Goal: Obtain resource: Download file/media

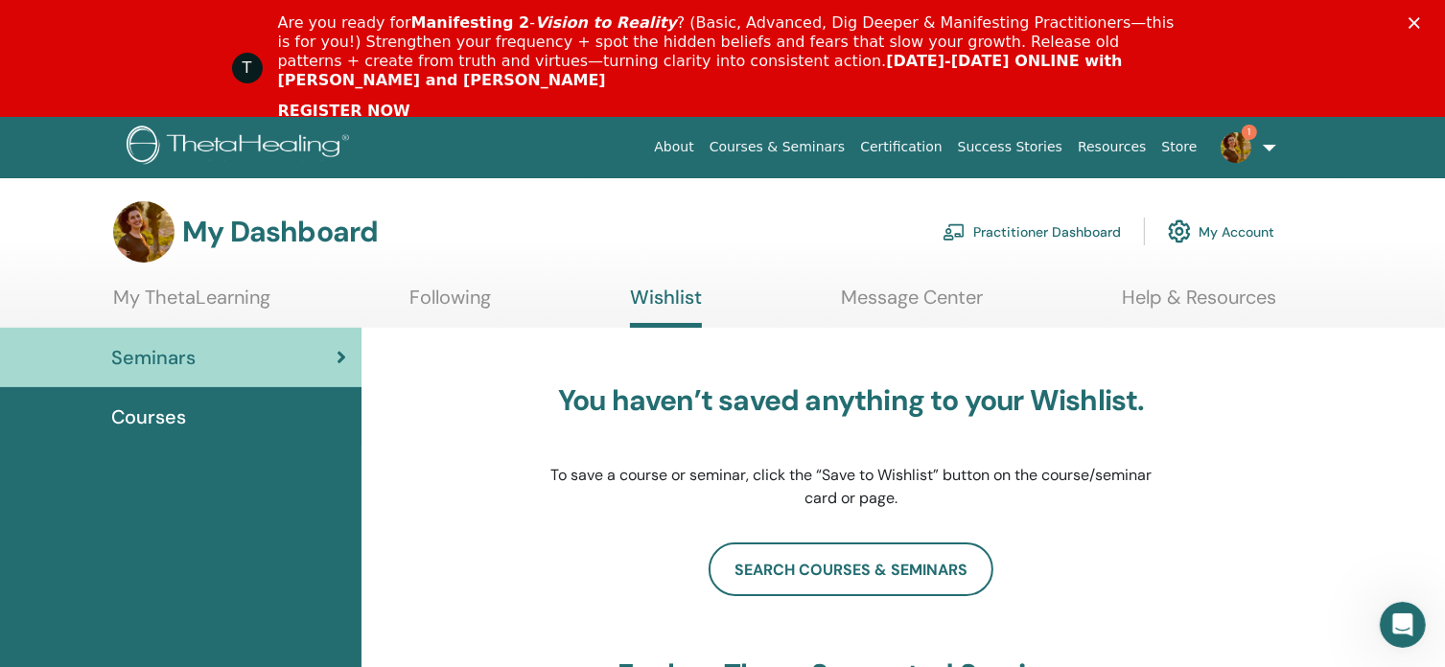
click at [1420, 21] on icon "Close" at bounding box center [1414, 23] width 12 height 12
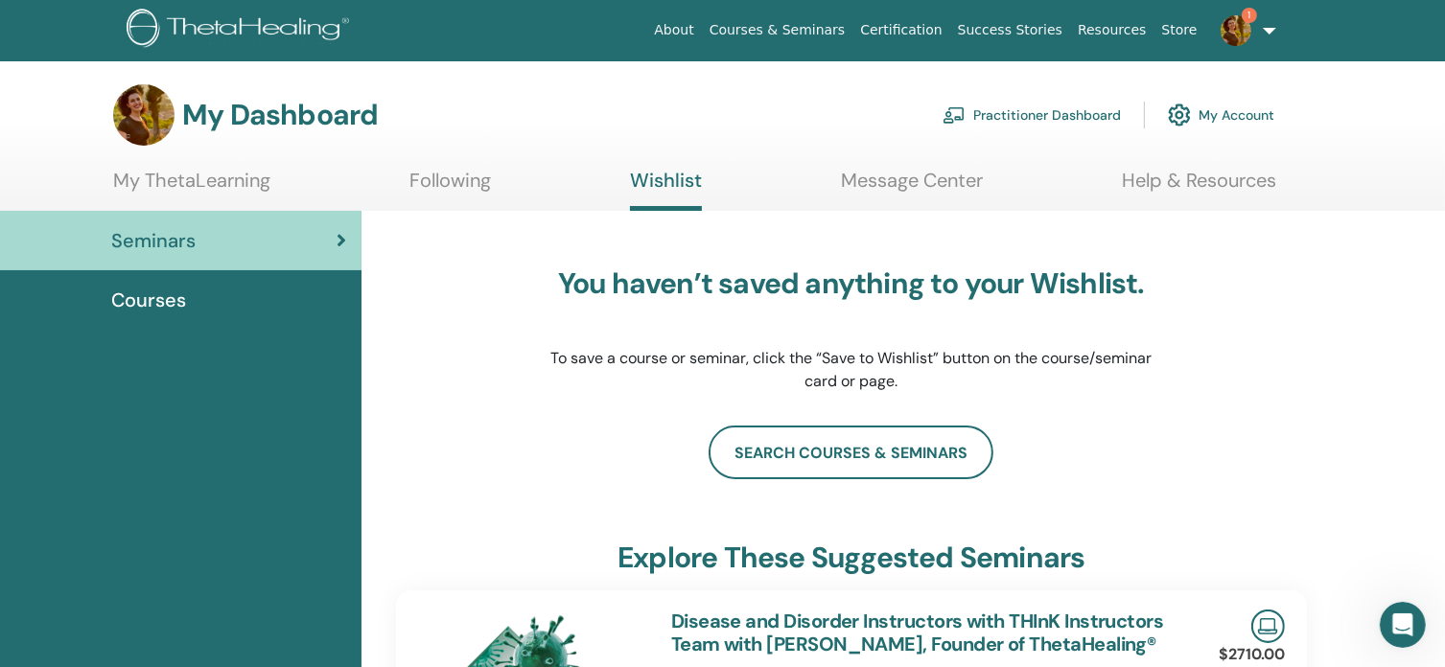
click at [1235, 38] on img at bounding box center [1236, 30] width 31 height 31
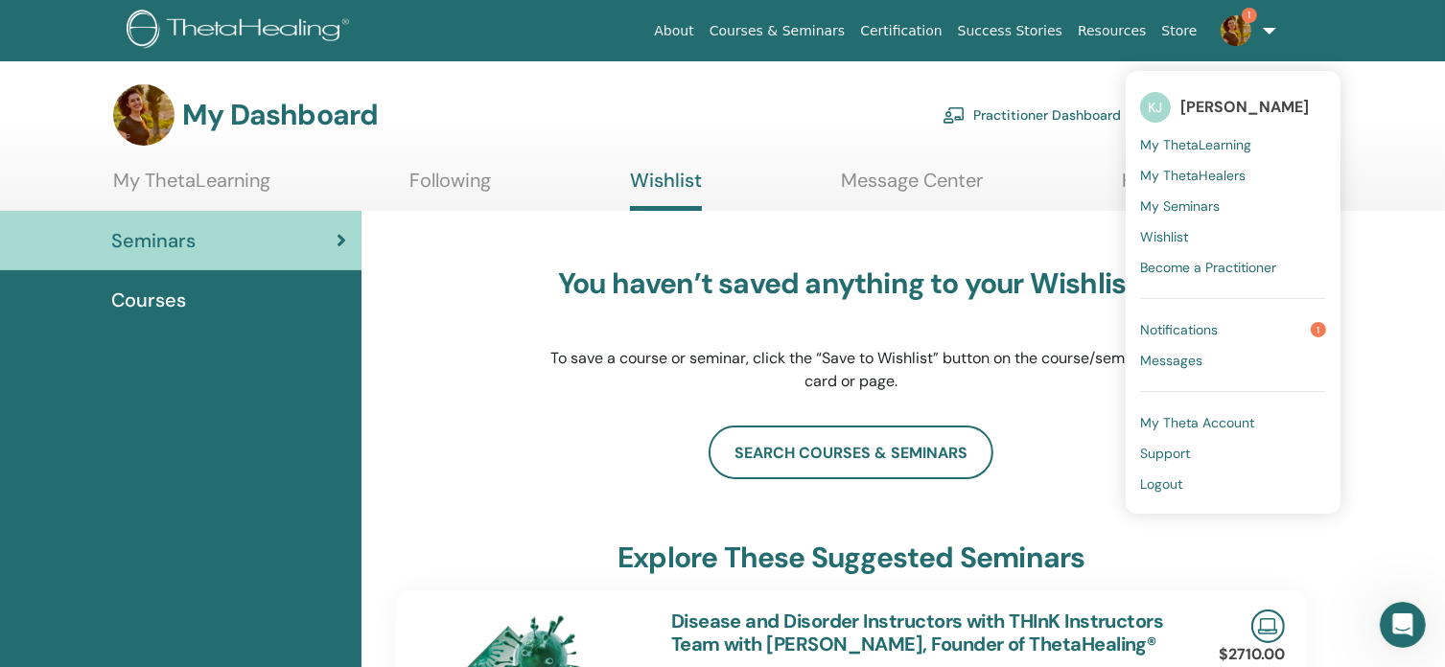
click at [1175, 333] on span "Notifications" at bounding box center [1179, 329] width 78 height 17
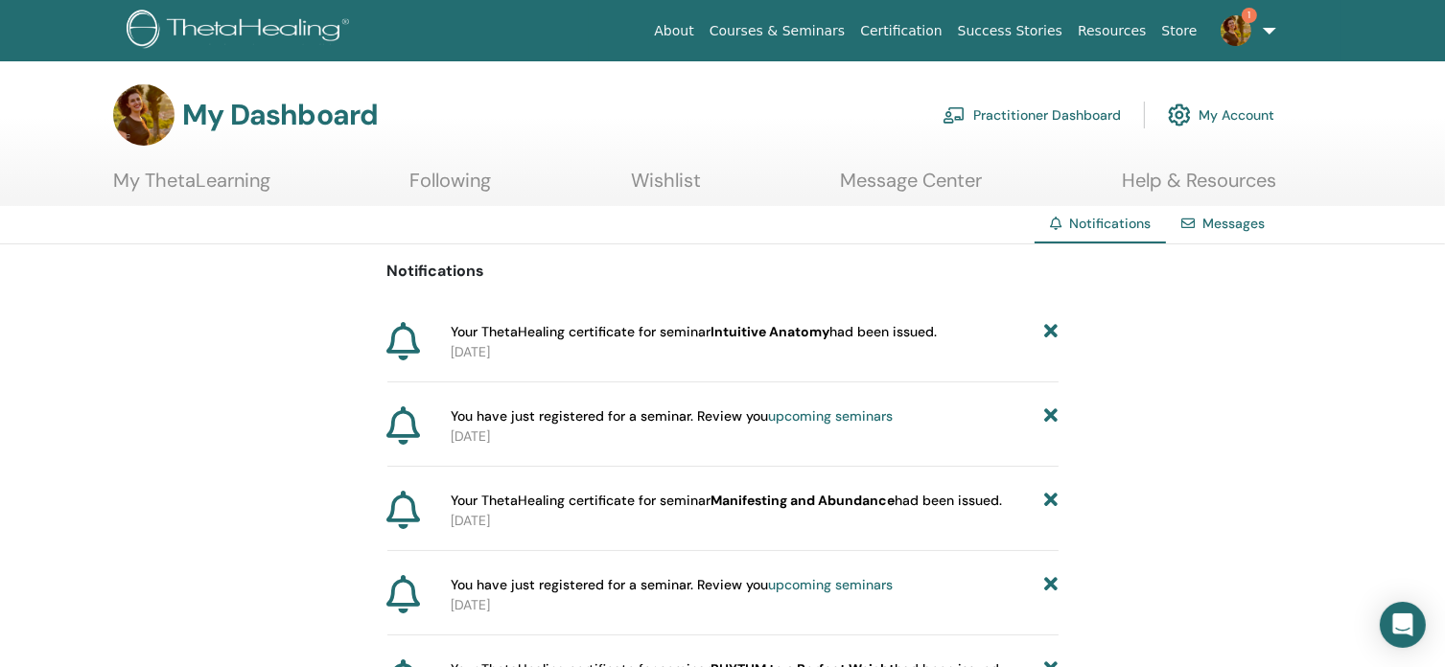
click at [794, 333] on b "Intuitive Anatomy" at bounding box center [769, 331] width 119 height 17
click at [203, 179] on link "My ThetaLearning" at bounding box center [191, 187] width 157 height 37
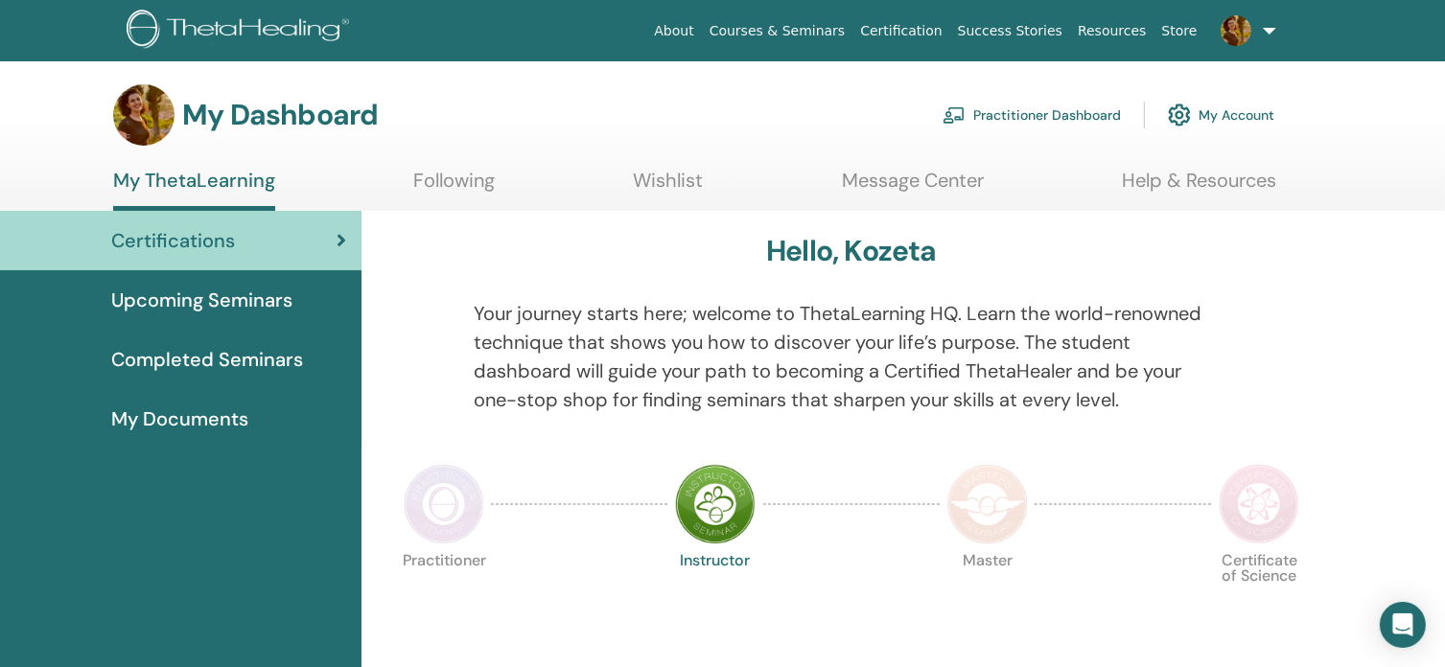
click at [234, 362] on span "Completed Seminars" at bounding box center [207, 359] width 192 height 29
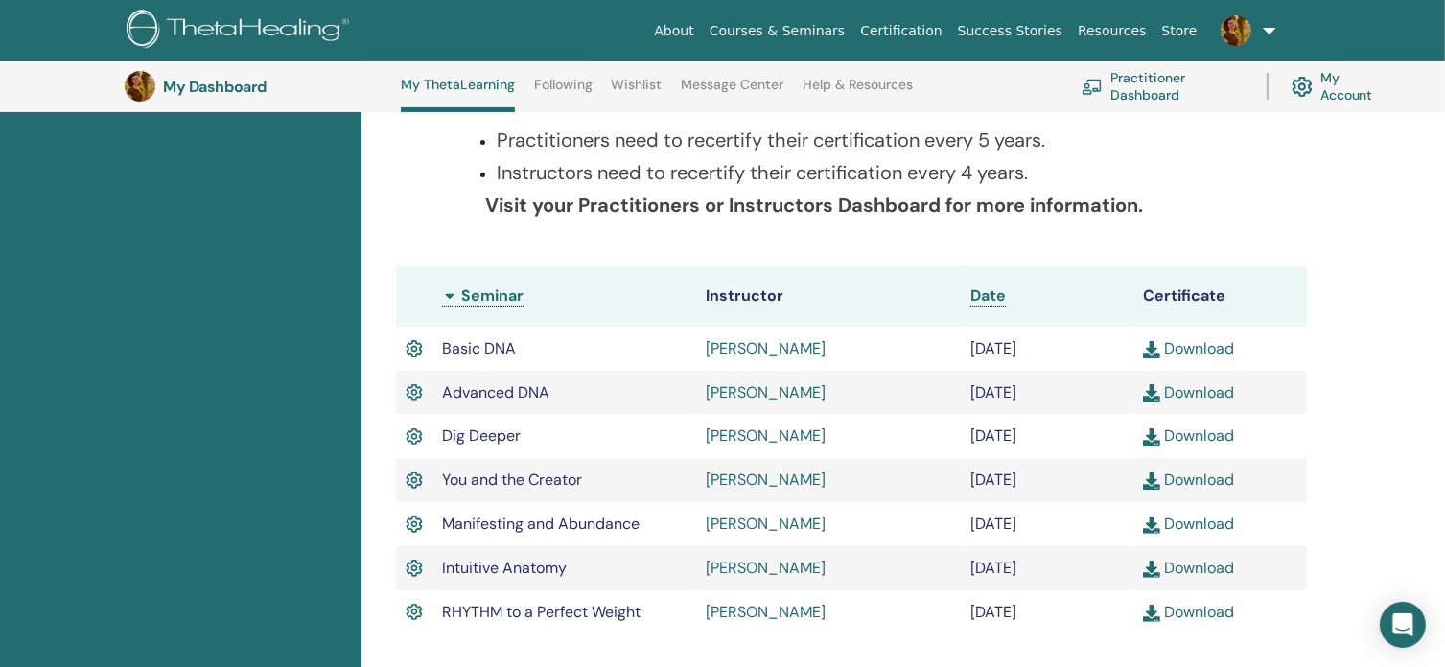
scroll to position [433, 0]
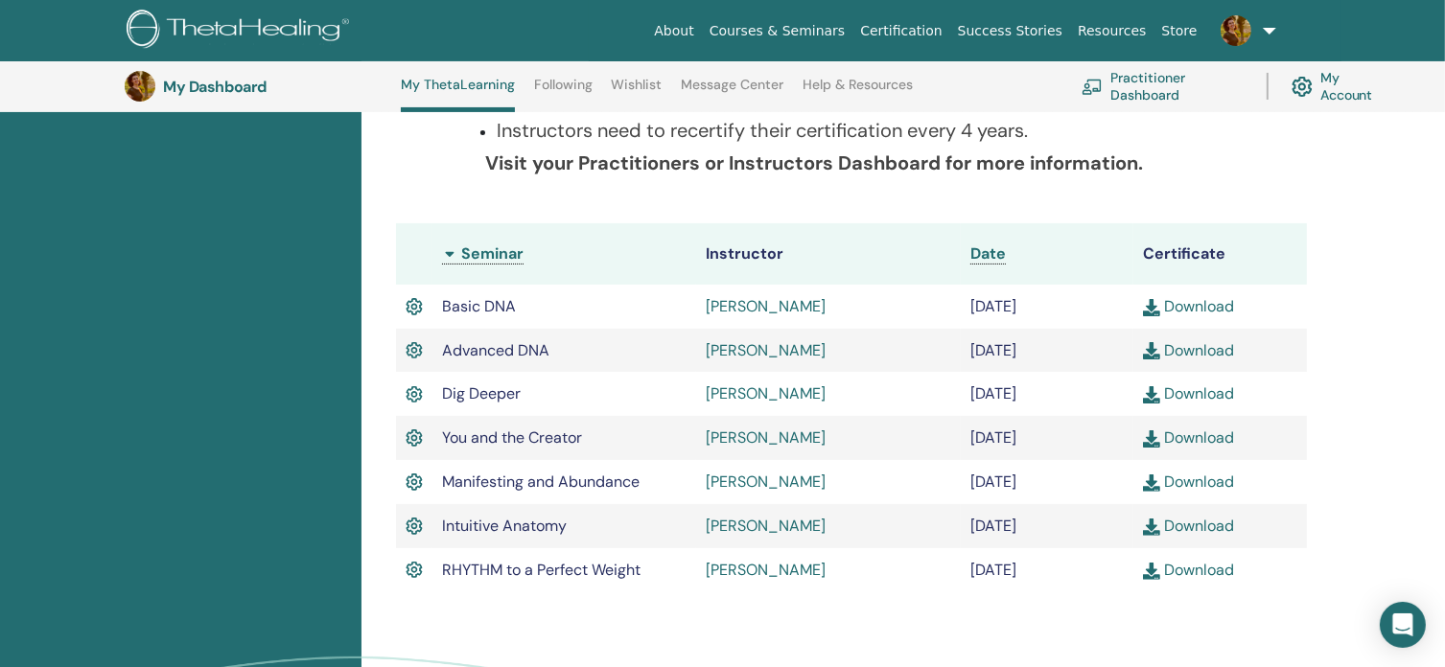
click at [1200, 528] on link "Download" at bounding box center [1188, 526] width 91 height 20
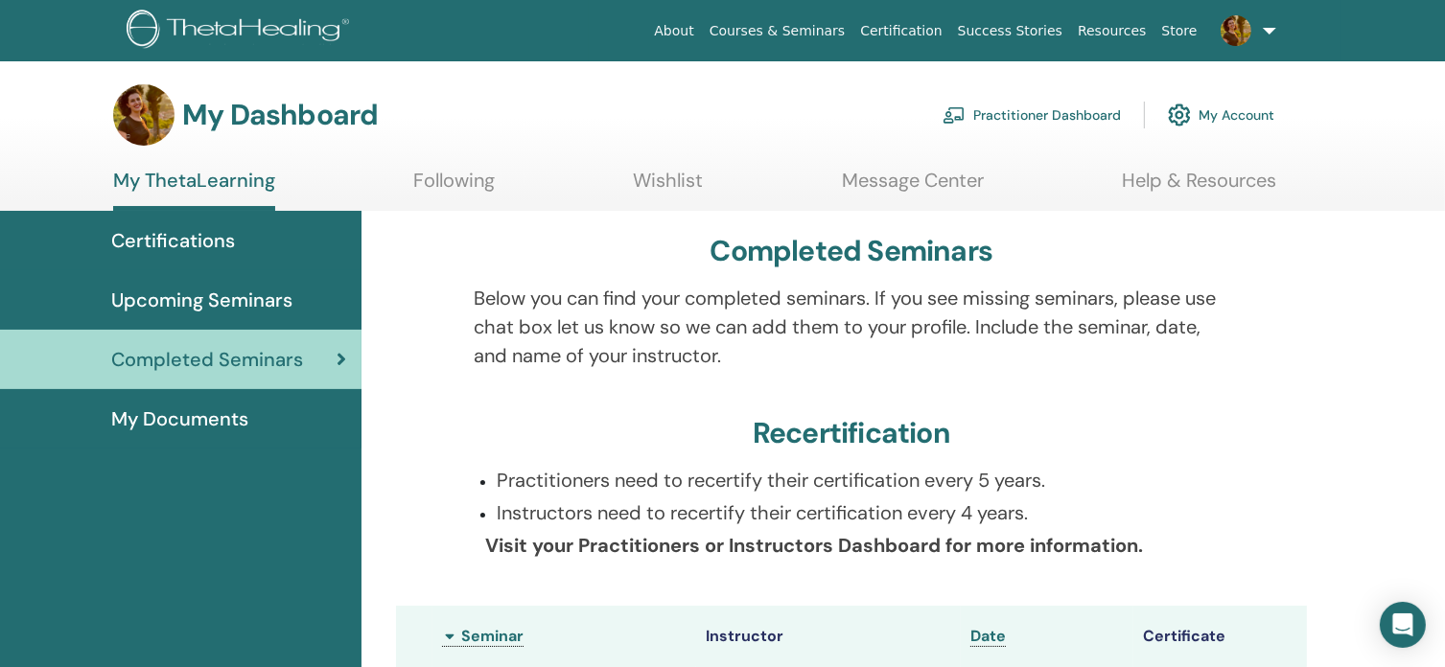
scroll to position [0, 0]
